Goal: Find specific page/section: Find specific page/section

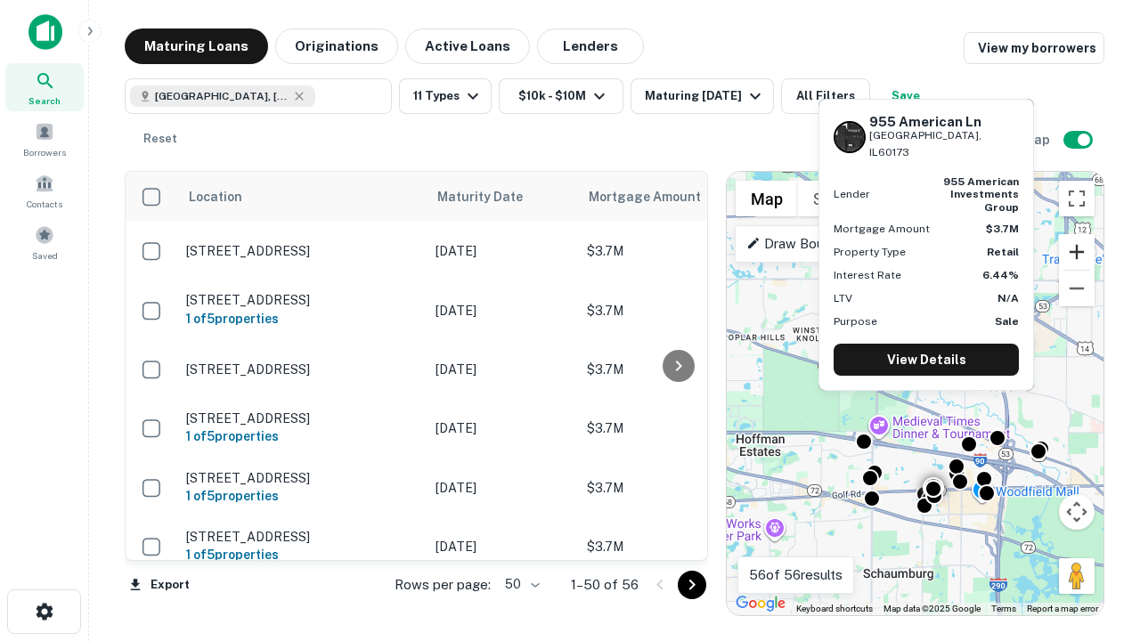
click at [1077, 252] on button "Zoom in" at bounding box center [1077, 252] width 36 height 36
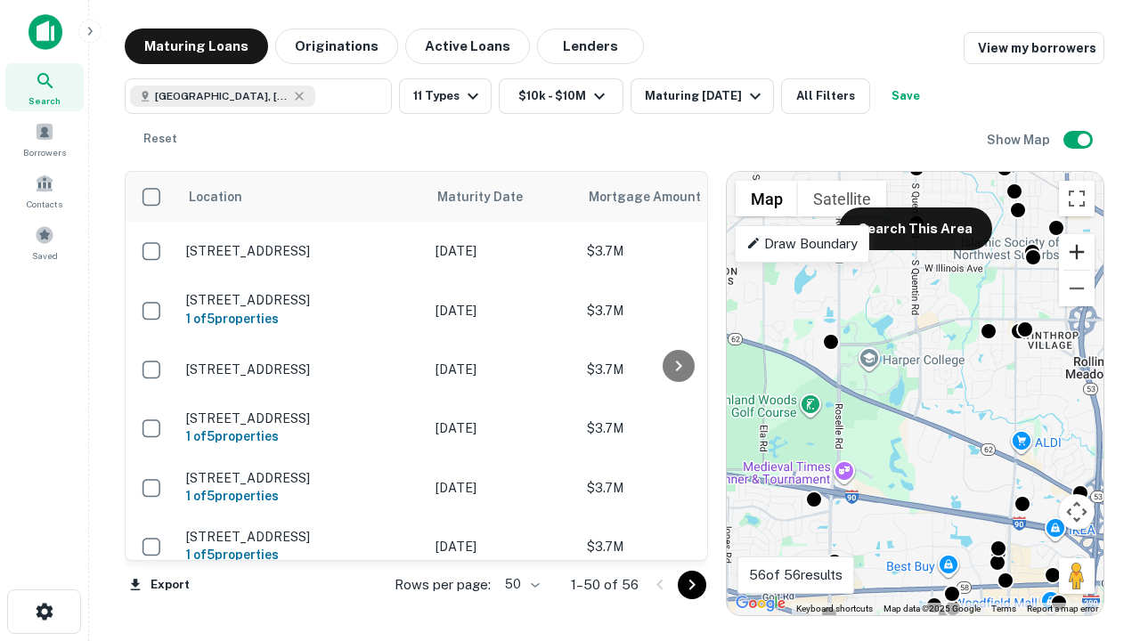
click at [1077, 252] on button "Zoom in" at bounding box center [1077, 252] width 36 height 36
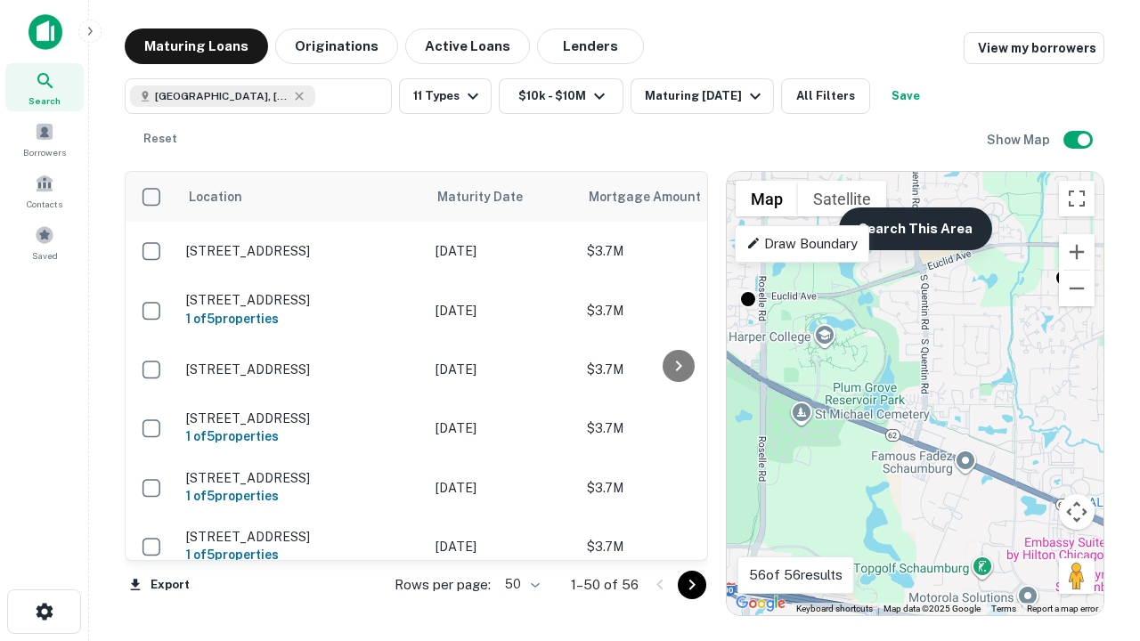
click at [915, 229] on button "Search This Area" at bounding box center [915, 228] width 153 height 43
